Goal: Task Accomplishment & Management: Manage account settings

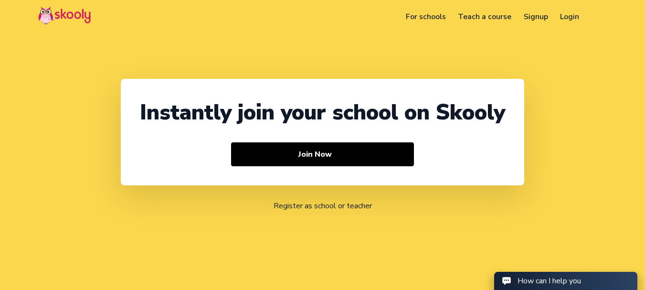
select select "91"
select select "[GEOGRAPHIC_DATA]"
select select "[GEOGRAPHIC_DATA]/[GEOGRAPHIC_DATA]"
click at [566, 16] on link "Login" at bounding box center [569, 16] width 31 height 15
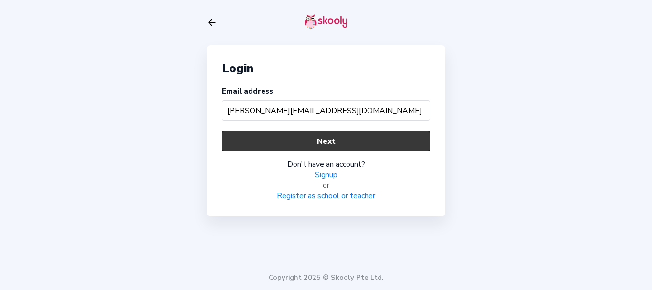
type input "[PERSON_NAME][EMAIL_ADDRESS][DOMAIN_NAME]"
click at [233, 142] on button "Next" at bounding box center [326, 141] width 208 height 21
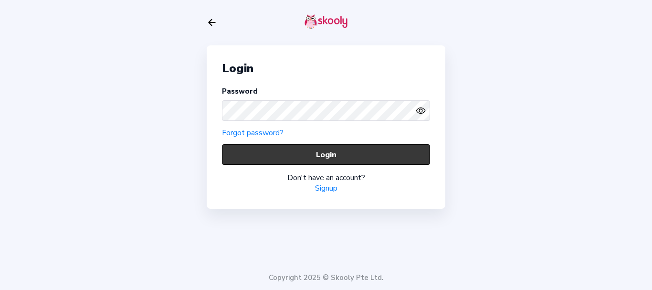
click at [258, 158] on button "Login" at bounding box center [326, 154] width 208 height 21
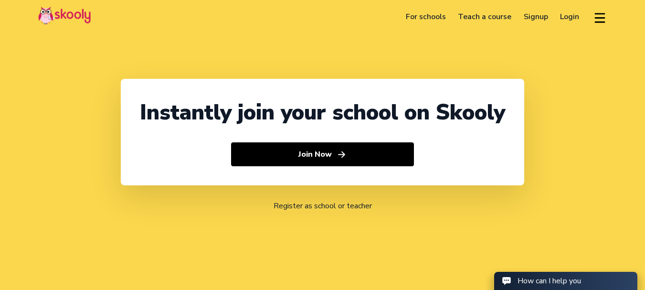
click at [572, 19] on link "Login" at bounding box center [569, 16] width 31 height 15
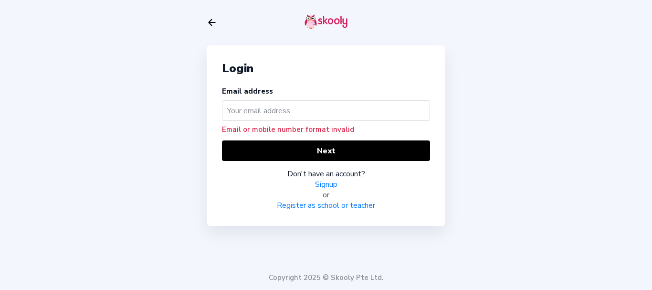
click at [271, 106] on input "text" at bounding box center [326, 110] width 208 height 21
click at [271, 118] on input "text" at bounding box center [326, 110] width 208 height 21
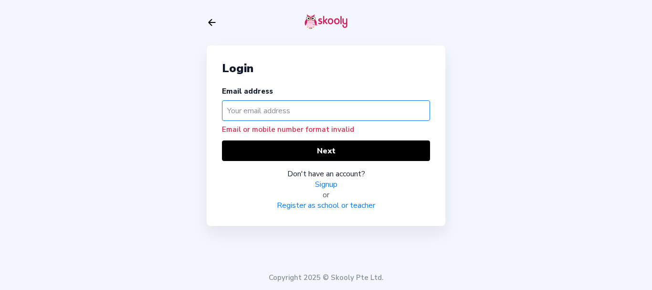
paste input "[PERSON_NAME][EMAIL_ADDRESS][DOMAIN_NAME]"
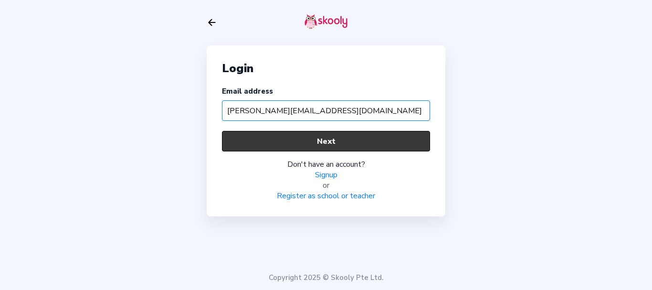
type input "[PERSON_NAME][EMAIL_ADDRESS][DOMAIN_NAME]"
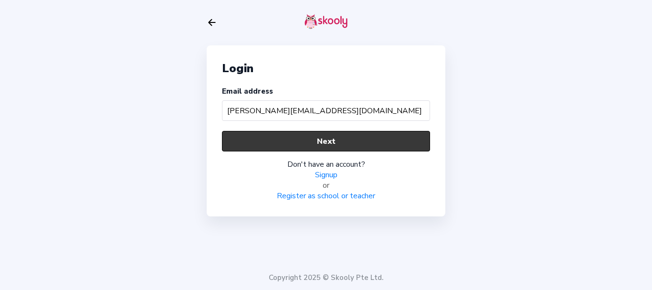
click at [240, 137] on button "Next" at bounding box center [326, 141] width 208 height 21
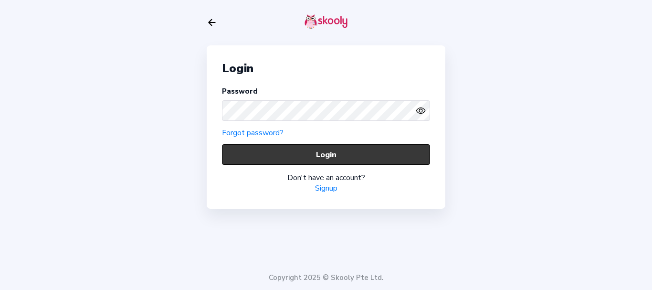
click at [280, 152] on button "Login" at bounding box center [326, 154] width 208 height 21
